Goal: Use online tool/utility: Utilize a website feature to perform a specific function

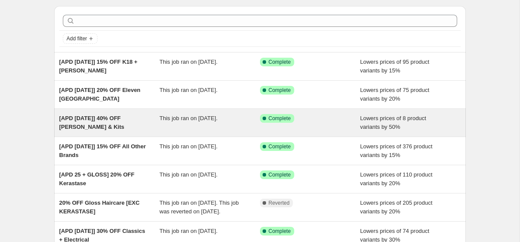
scroll to position [28, 0]
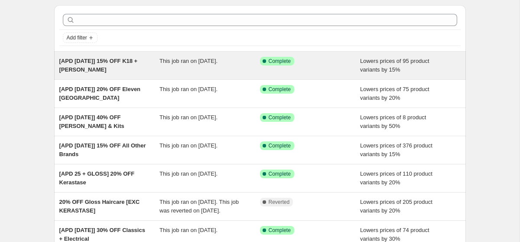
click at [126, 67] on div "[APD [DATE]] 15% OFF K18 + [PERSON_NAME]" at bounding box center [109, 65] width 100 height 17
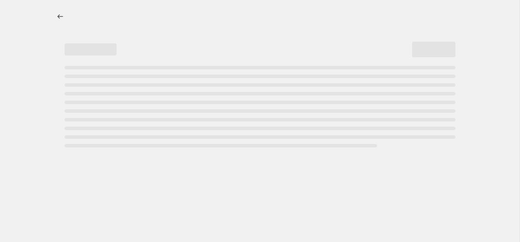
select select "percentage"
select select "vendor"
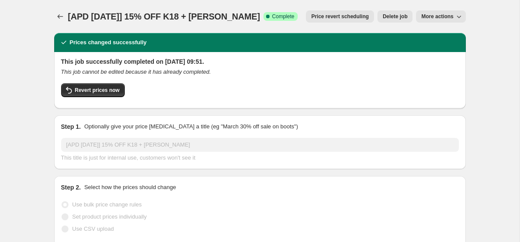
click at [338, 18] on span "Price revert scheduling" at bounding box center [340, 16] width 58 height 7
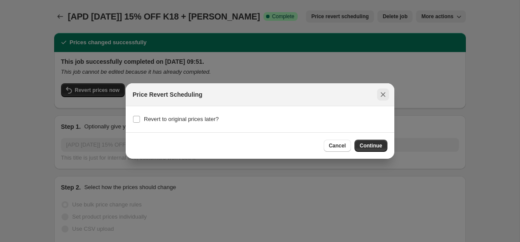
click at [379, 99] on button "Close" at bounding box center [383, 94] width 12 height 12
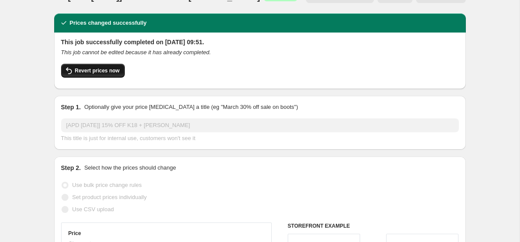
scroll to position [16, 0]
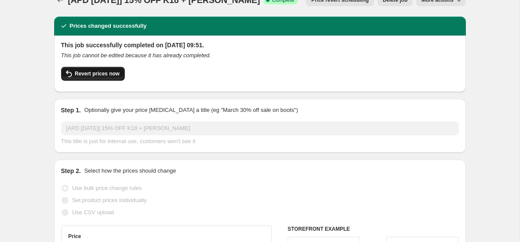
click at [94, 68] on button "Revert prices now" at bounding box center [93, 74] width 64 height 14
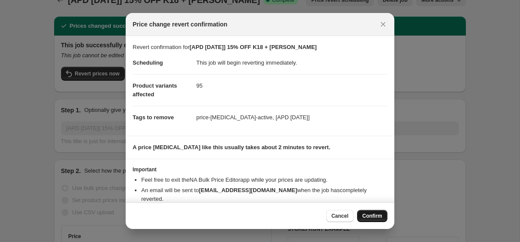
click at [370, 218] on span "Confirm" at bounding box center [372, 215] width 20 height 7
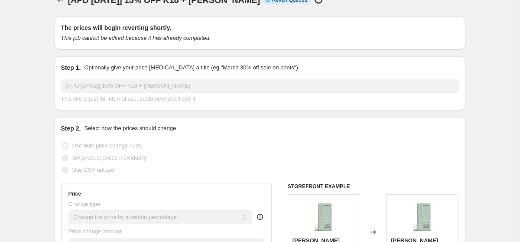
scroll to position [0, 0]
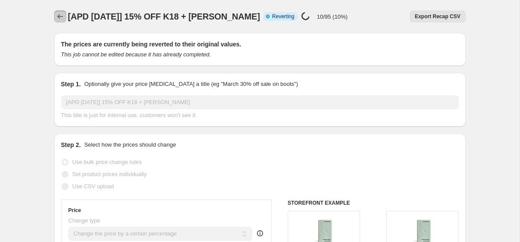
click at [63, 19] on icon "Price change jobs" at bounding box center [60, 16] width 9 height 9
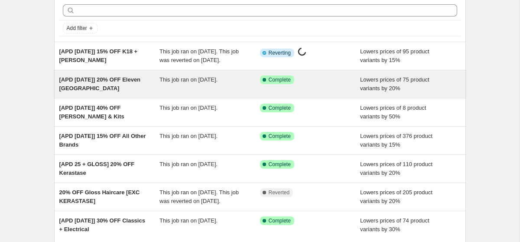
scroll to position [59, 0]
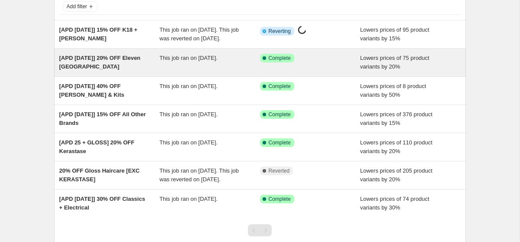
click at [121, 68] on span "[APD [DATE]] 20% OFF Eleven [GEOGRAPHIC_DATA]" at bounding box center [99, 62] width 81 height 15
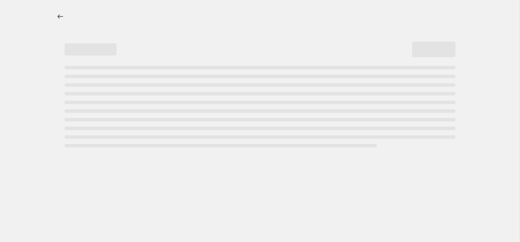
select select "percentage"
select select "vendor"
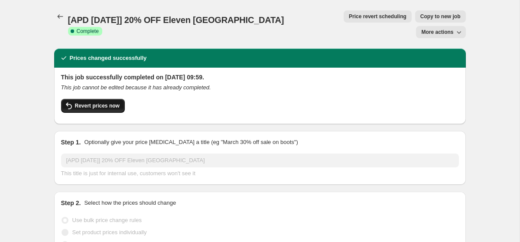
click at [105, 99] on button "Revert prices now" at bounding box center [93, 106] width 64 height 14
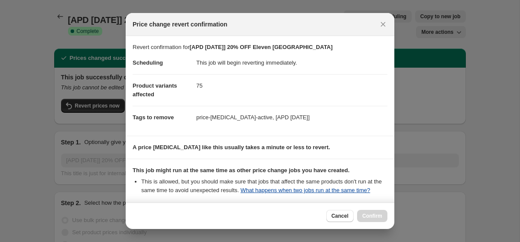
scroll to position [110, 0]
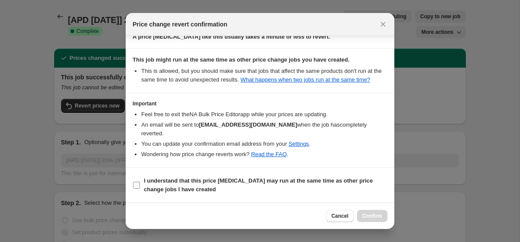
click at [154, 188] on b "I understand that this price [MEDICAL_DATA] may run at the same time as other p…" at bounding box center [258, 184] width 229 height 15
click at [140, 188] on input "I understand that this price [MEDICAL_DATA] may run at the same time as other p…" at bounding box center [136, 184] width 7 height 7
checkbox input "true"
click at [370, 216] on span "Confirm" at bounding box center [372, 215] width 20 height 7
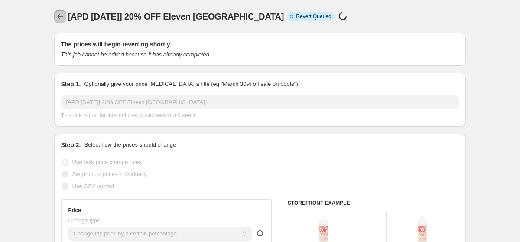
click at [59, 15] on icon "Price change jobs" at bounding box center [60, 16] width 9 height 9
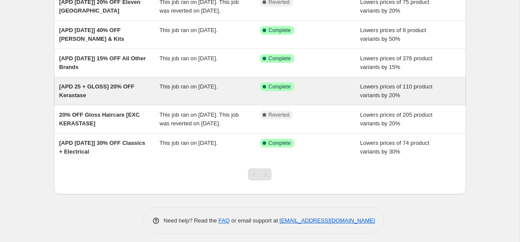
scroll to position [113, 0]
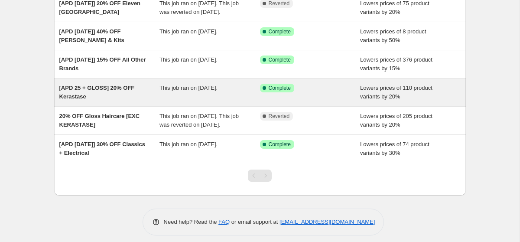
click at [165, 101] on div "This job ran on [DATE]." at bounding box center [209, 92] width 100 height 17
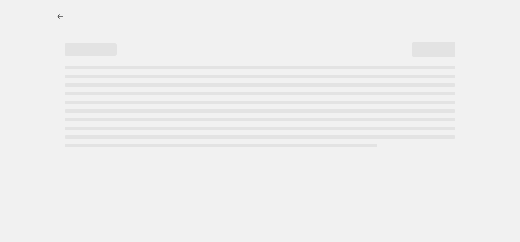
select select "percentage"
select select "collection"
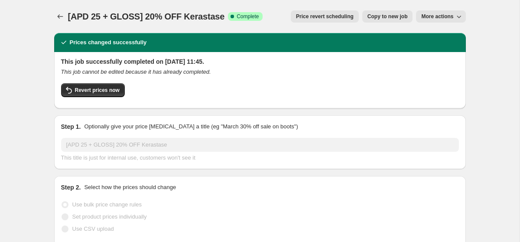
click at [333, 18] on span "Price revert scheduling" at bounding box center [325, 16] width 58 height 7
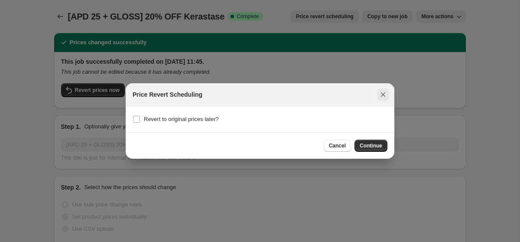
click at [383, 98] on icon "Close" at bounding box center [382, 94] width 9 height 9
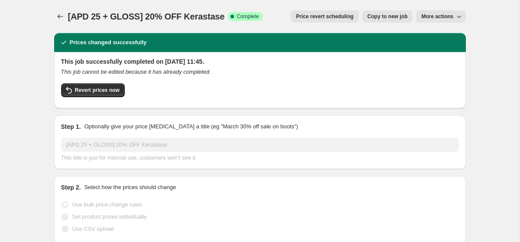
click at [100, 100] on div "Revert prices now" at bounding box center [260, 92] width 398 height 18
click at [97, 88] on span "Revert prices now" at bounding box center [97, 90] width 45 height 7
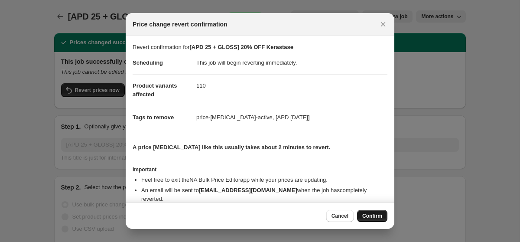
click at [369, 214] on span "Confirm" at bounding box center [372, 215] width 20 height 7
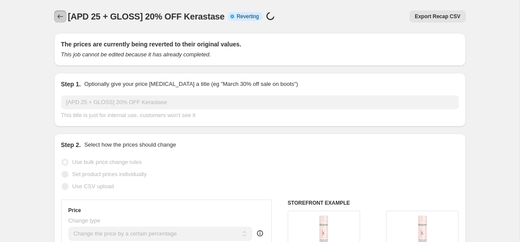
click at [57, 15] on icon "Price change jobs" at bounding box center [60, 16] width 9 height 9
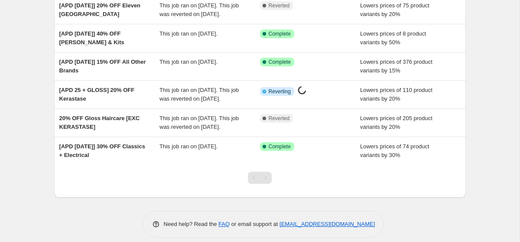
scroll to position [115, 0]
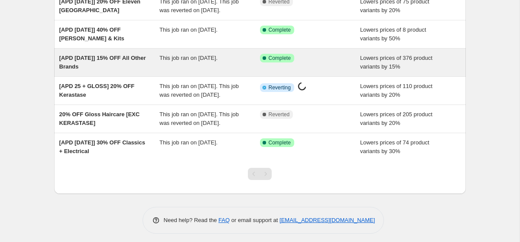
click at [114, 71] on div "[APD [DATE]] 15% OFF All Other Brands" at bounding box center [109, 62] width 100 height 17
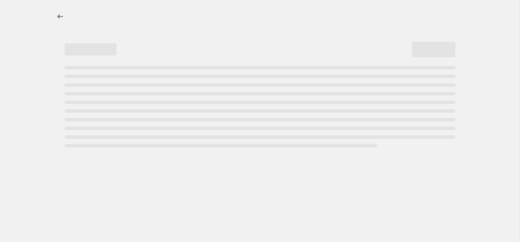
select select "percentage"
select select "vendor"
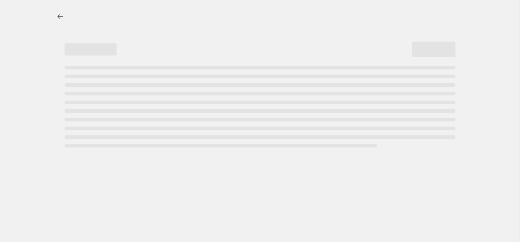
select select "vendor"
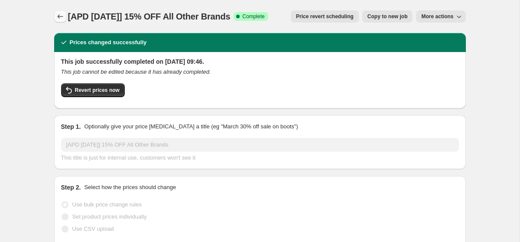
click at [60, 17] on icon "Price change jobs" at bounding box center [60, 16] width 9 height 9
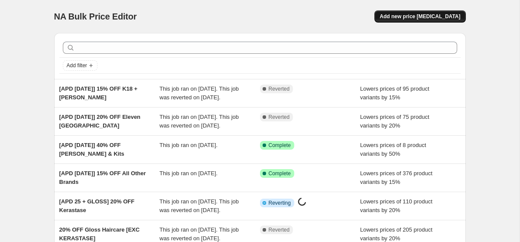
click at [401, 16] on span "Add new price [MEDICAL_DATA]" at bounding box center [419, 16] width 81 height 7
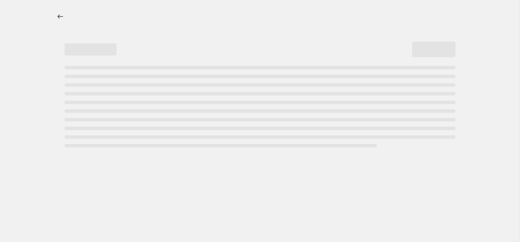
select select "percentage"
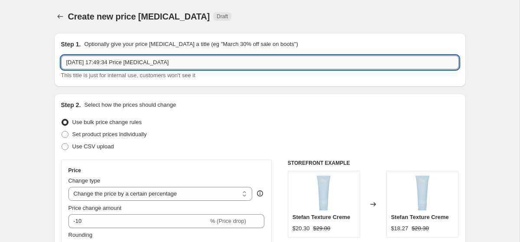
click at [120, 66] on input "[DATE] 17:49:34 Price [MEDICAL_DATA]" at bounding box center [260, 62] width 398 height 14
type input "{"
click at [112, 65] on input "[AFT] 15" at bounding box center [260, 62] width 398 height 14
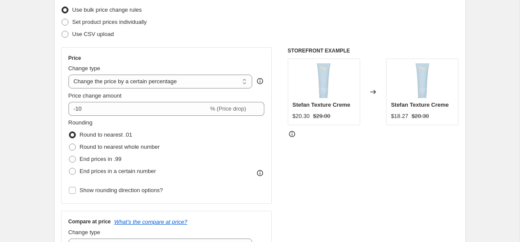
scroll to position [113, 0]
type input "[AFT] 15% off Kerastase"
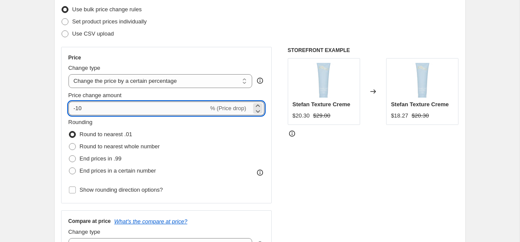
click at [127, 109] on input "-10" at bounding box center [138, 108] width 140 height 14
type input "-1"
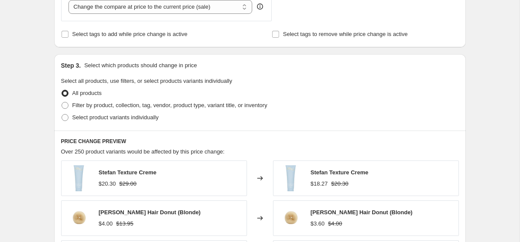
scroll to position [367, 0]
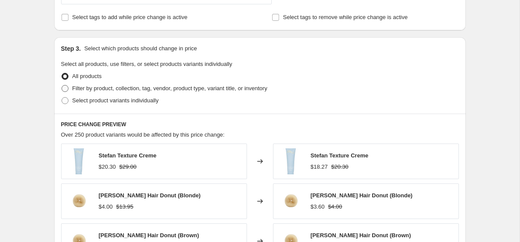
type input "-15"
click at [72, 92] on span "Filter by product, collection, tag, vendor, product type, variant title, or inv…" at bounding box center [169, 88] width 195 height 9
click at [62, 85] on input "Filter by product, collection, tag, vendor, product type, variant title, or inv…" at bounding box center [61, 85] width 0 height 0
radio input "true"
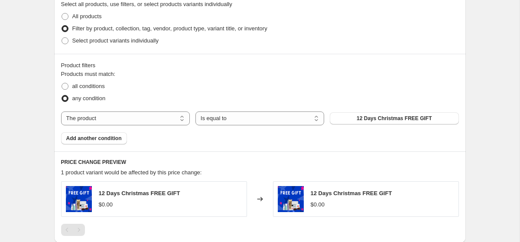
scroll to position [427, 0]
click at [117, 118] on select "The product The product's collection The product's tag The product's vendor The…" at bounding box center [125, 118] width 129 height 14
click at [157, 119] on select "The product The product's collection The product's tag The product's vendor The…" at bounding box center [125, 118] width 129 height 14
select select "vendor"
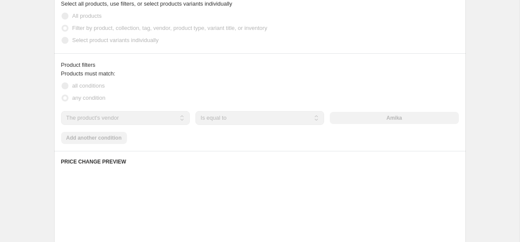
click at [375, 118] on div "Amika" at bounding box center [394, 118] width 129 height 12
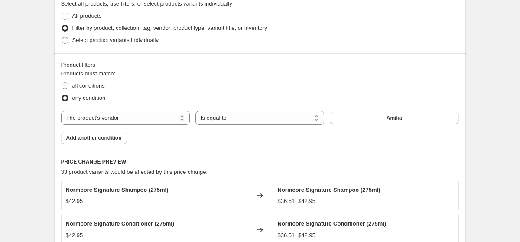
click at [375, 118] on button "Amika" at bounding box center [394, 118] width 129 height 12
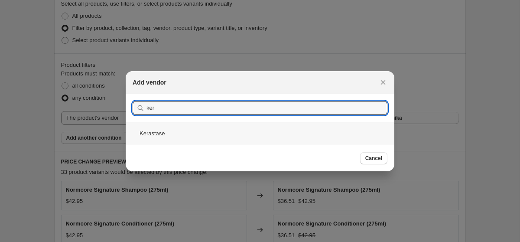
type input "ker"
click at [182, 135] on div "Kerastase" at bounding box center [260, 133] width 268 height 23
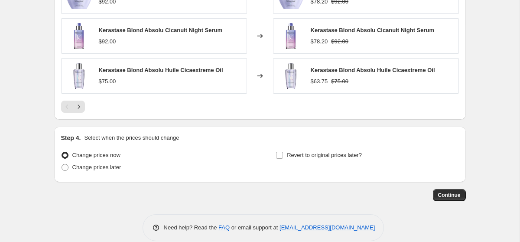
scroll to position [724, 0]
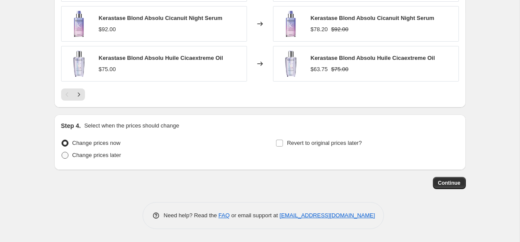
click at [90, 158] on span "Change prices later" at bounding box center [96, 155] width 49 height 9
click at [62, 152] on input "Change prices later" at bounding box center [61, 152] width 0 height 0
radio input "true"
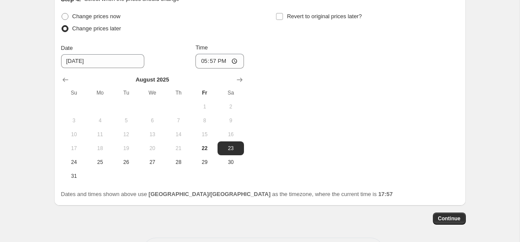
scroll to position [886, 0]
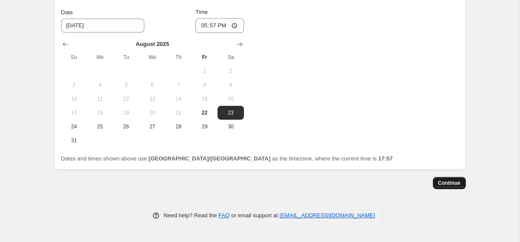
click at [456, 184] on span "Continue" at bounding box center [449, 182] width 23 height 7
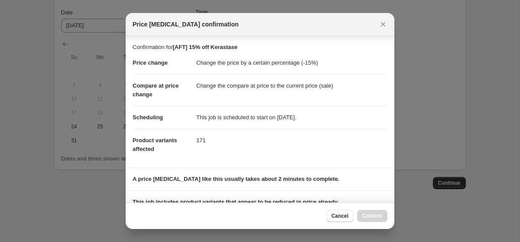
scroll to position [113, 0]
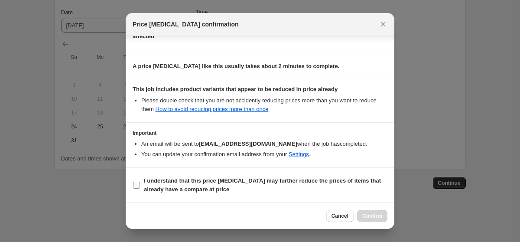
drag, startPoint x: 162, startPoint y: 186, endPoint x: 170, endPoint y: 186, distance: 7.8
click at [162, 186] on b "I understand that this price [MEDICAL_DATA] may further reduce the prices of it…" at bounding box center [262, 184] width 237 height 15
click at [140, 186] on input "I understand that this price [MEDICAL_DATA] may further reduce the prices of it…" at bounding box center [136, 184] width 7 height 7
checkbox input "true"
click at [372, 217] on span "Confirm" at bounding box center [372, 215] width 20 height 7
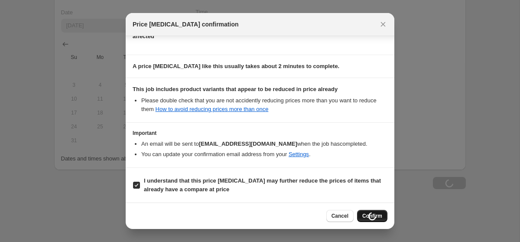
type input "[AFT] 15% off Kerastase"
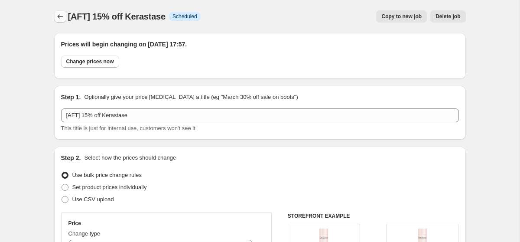
click at [63, 21] on button "Price change jobs" at bounding box center [60, 16] width 12 height 12
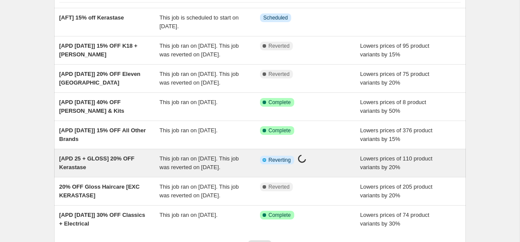
scroll to position [50, 0]
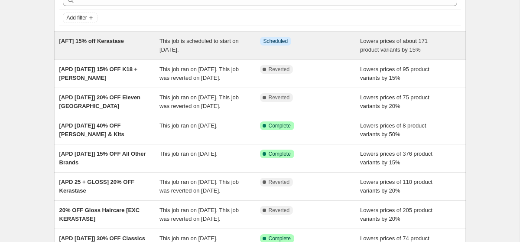
scroll to position [41, 0]
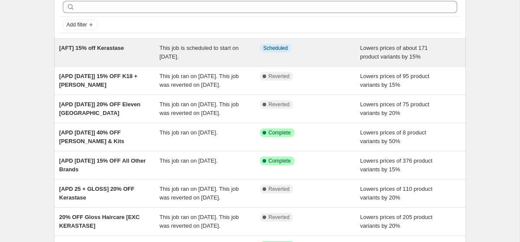
click at [136, 52] on div "[AFT] 15% off Kerastase" at bounding box center [109, 52] width 100 height 17
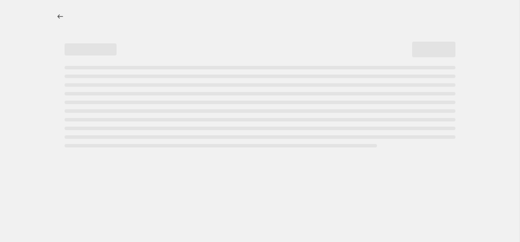
select select "percentage"
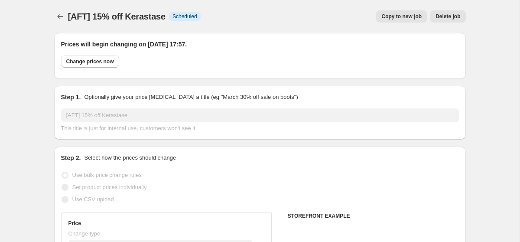
select select "vendor"
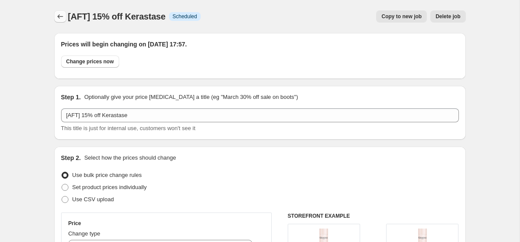
click at [56, 13] on icon "Price change jobs" at bounding box center [60, 16] width 9 height 9
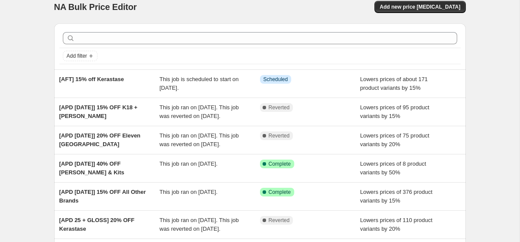
scroll to position [9, 0]
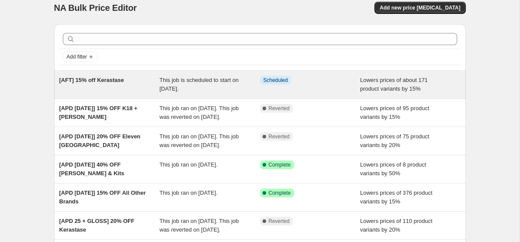
click at [136, 84] on div "[AFT] 15% off Kerastase" at bounding box center [109, 84] width 100 height 17
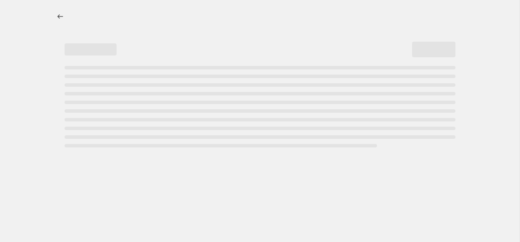
select select "percentage"
select select "vendor"
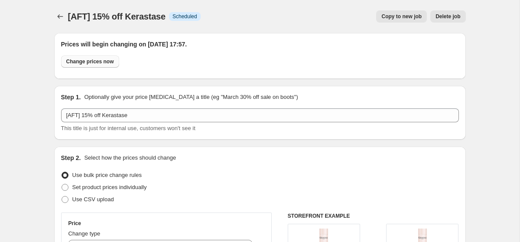
click at [98, 61] on span "Change prices now" at bounding box center [90, 61] width 48 height 7
radio input "true"
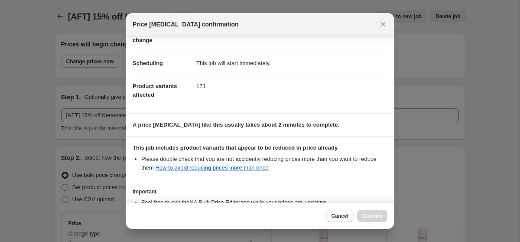
scroll to position [123, 0]
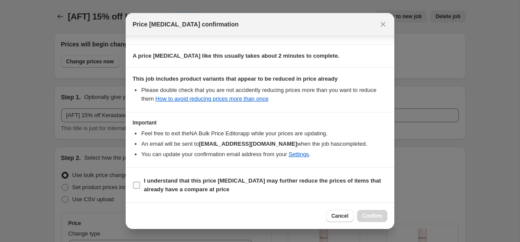
click at [176, 177] on b "I understand that this price [MEDICAL_DATA] may further reduce the prices of it…" at bounding box center [262, 184] width 237 height 15
click at [140, 181] on input "I understand that this price [MEDICAL_DATA] may further reduce the prices of it…" at bounding box center [136, 184] width 7 height 7
checkbox input "true"
click at [364, 215] on span "Confirm" at bounding box center [372, 215] width 20 height 7
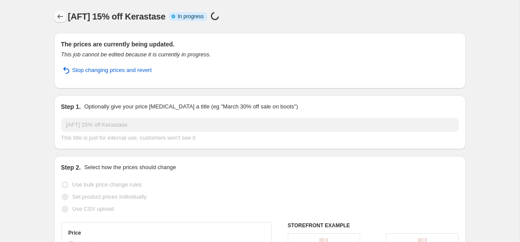
click at [57, 16] on icon "Price change jobs" at bounding box center [60, 16] width 9 height 9
